Goal: Information Seeking & Learning: Learn about a topic

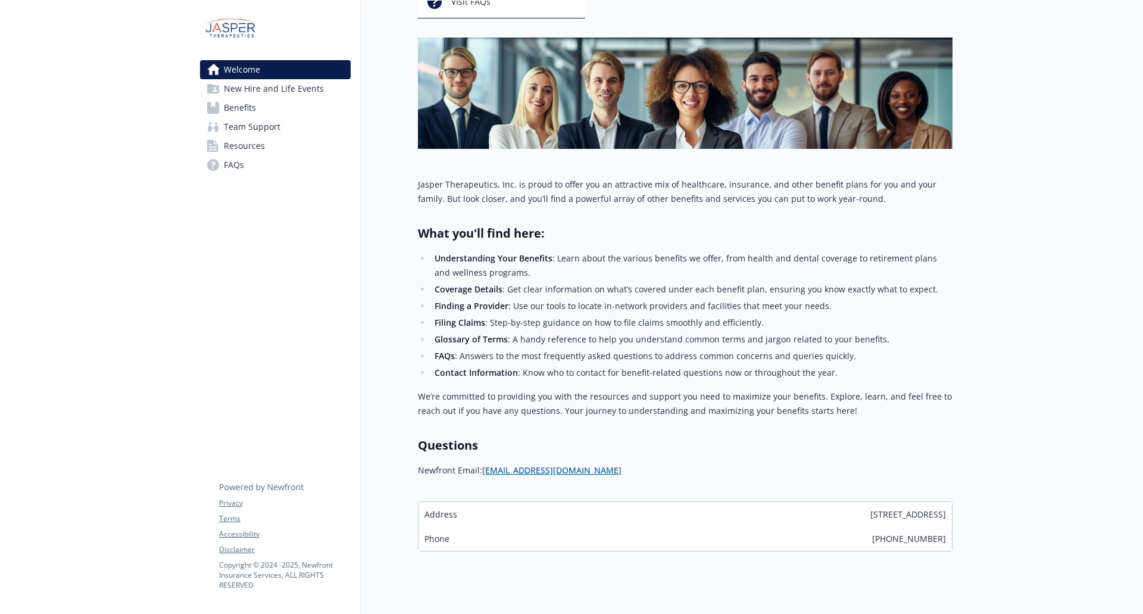
scroll to position [167, 0]
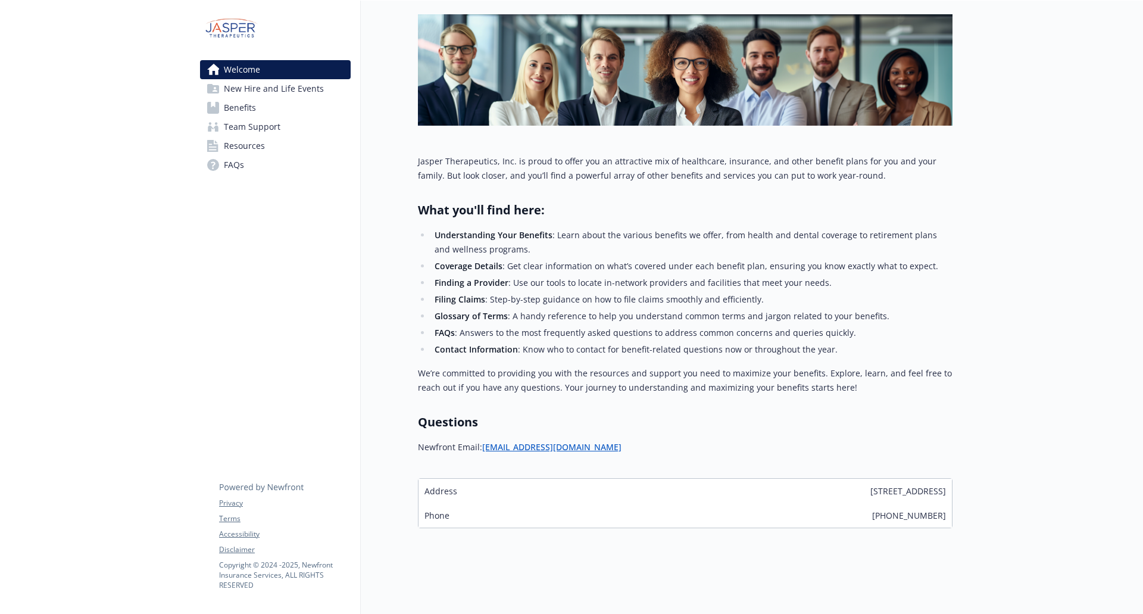
click at [269, 111] on link "Benefits" at bounding box center [275, 107] width 151 height 19
